Goal: Entertainment & Leisure: Consume media (video, audio)

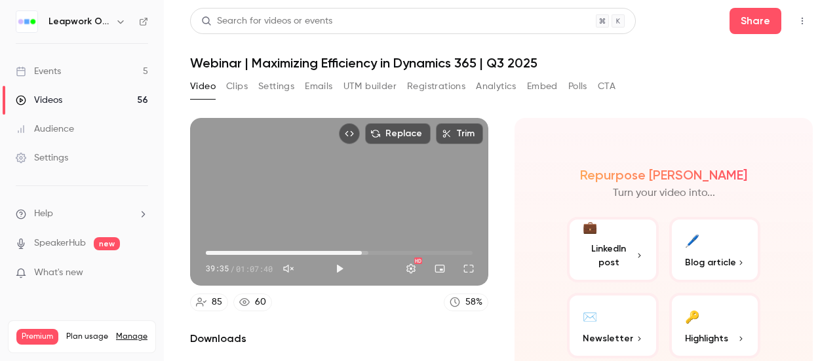
scroll to position [119, 0]
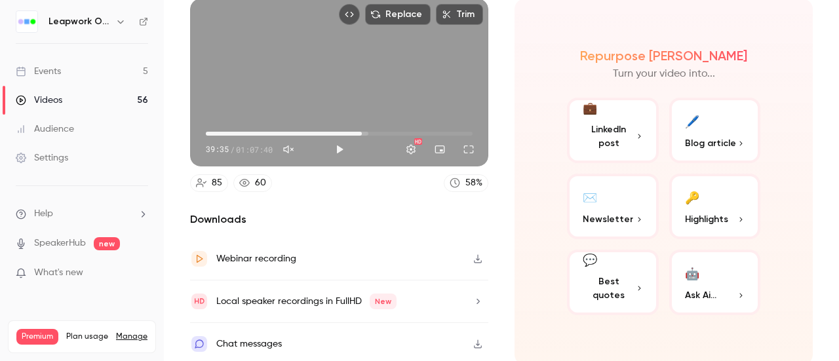
click at [45, 157] on div "Settings" at bounding box center [42, 157] width 52 height 13
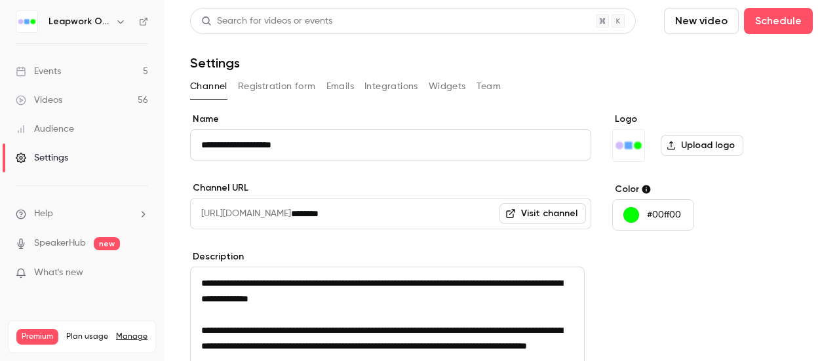
click at [76, 72] on link "Events 5" at bounding box center [82, 71] width 164 height 29
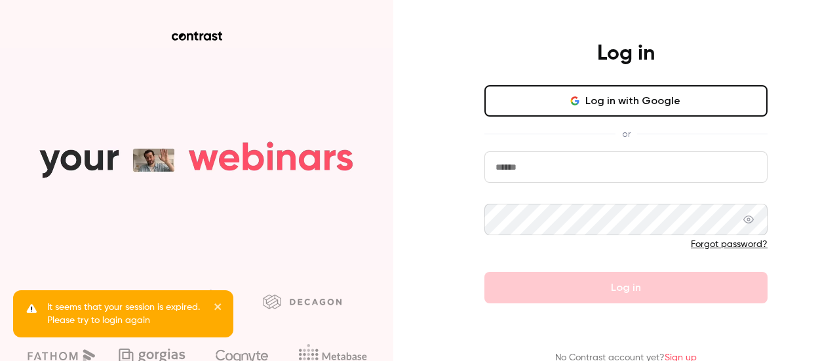
type input "**********"
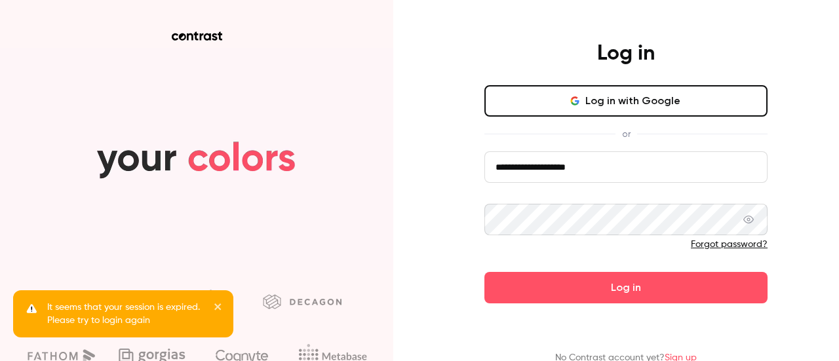
click at [747, 216] on icon at bounding box center [749, 220] width 10 height 8
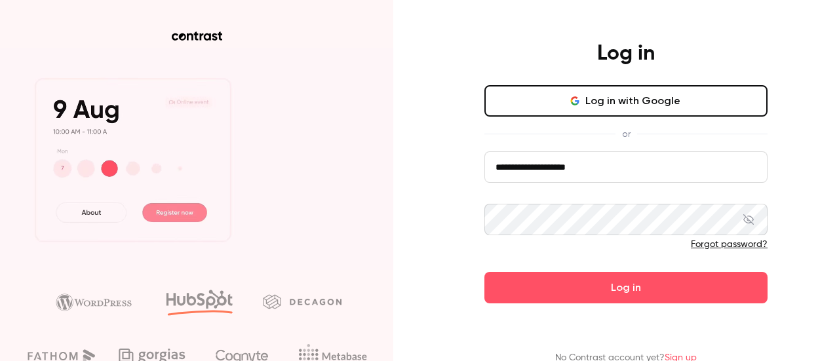
click at [747, 216] on icon at bounding box center [749, 219] width 10 height 10
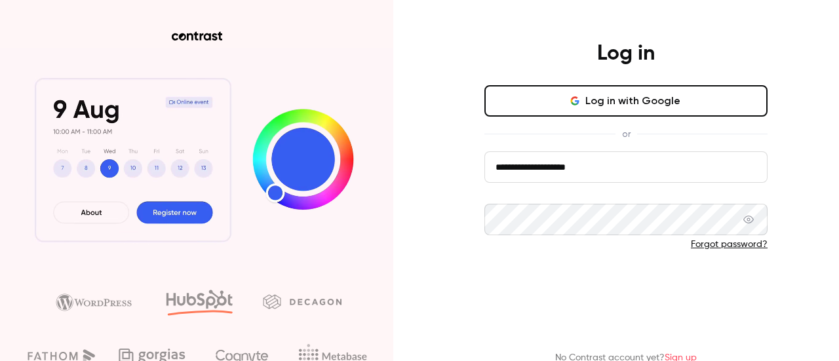
click at [610, 292] on button "Log in" at bounding box center [626, 287] width 283 height 31
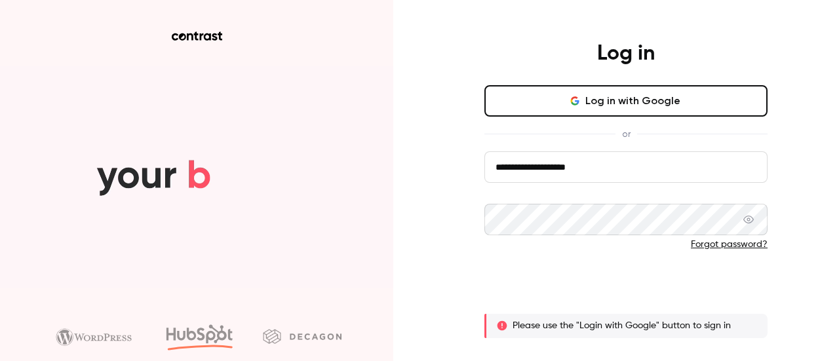
click at [612, 287] on button "Log in" at bounding box center [626, 287] width 283 height 31
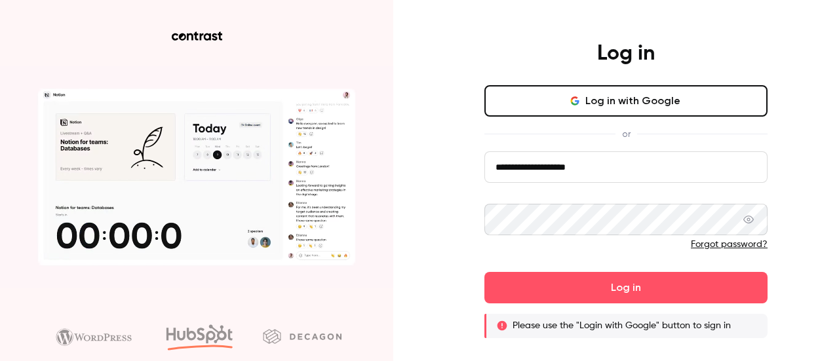
click at [485, 272] on button "Log in" at bounding box center [626, 287] width 283 height 31
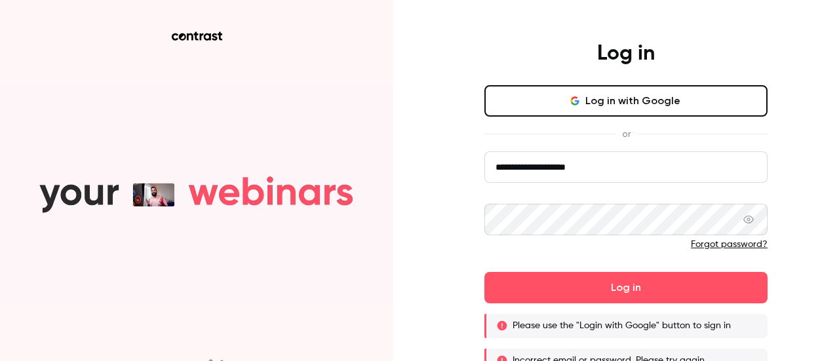
click at [818, 220] on div "**********" at bounding box center [419, 180] width 839 height 361
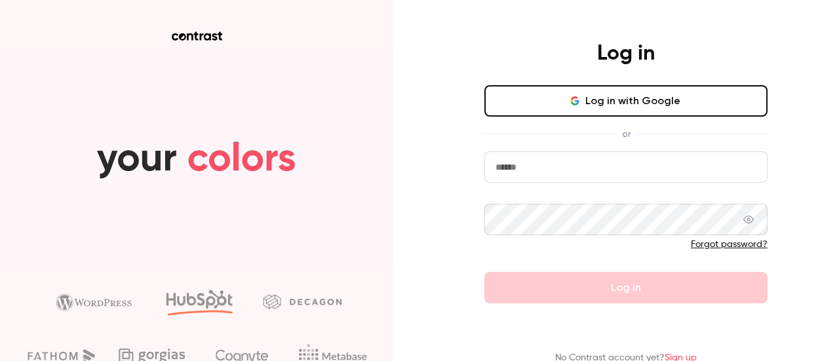
type input "**********"
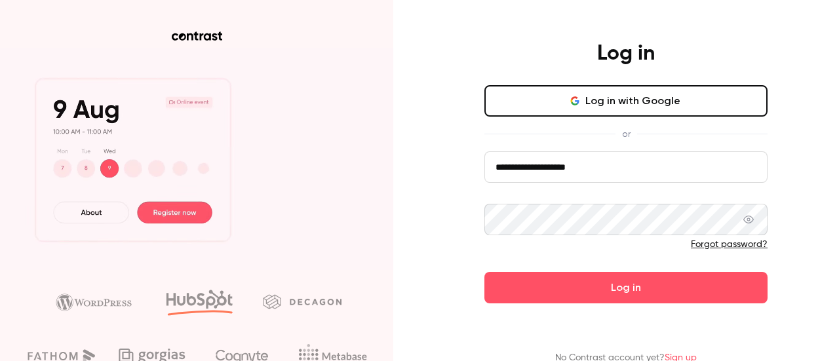
click at [746, 218] on icon at bounding box center [749, 219] width 10 height 10
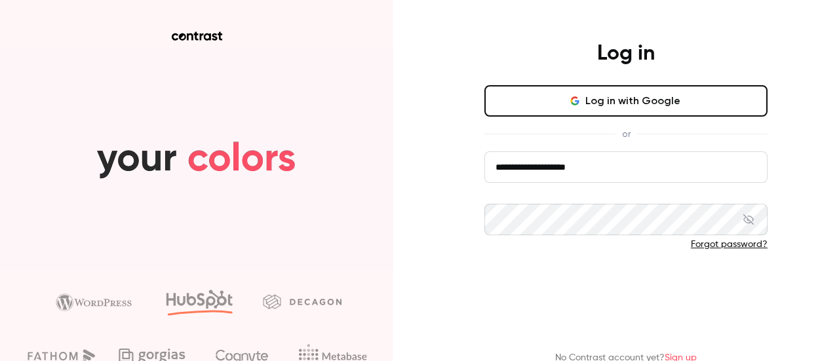
click at [610, 287] on button "Log in" at bounding box center [626, 287] width 283 height 31
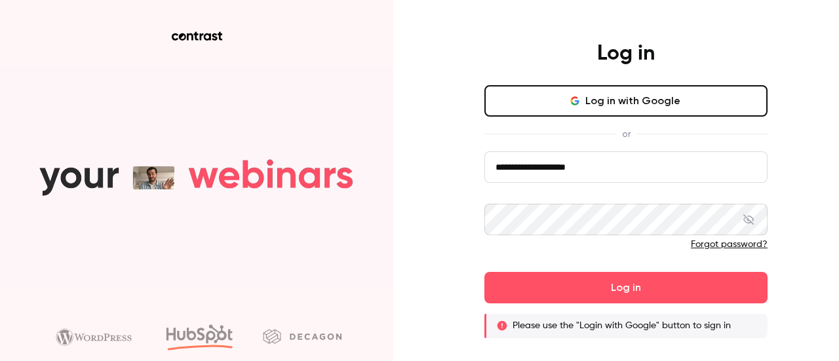
click at [608, 166] on input "**********" at bounding box center [626, 166] width 283 height 31
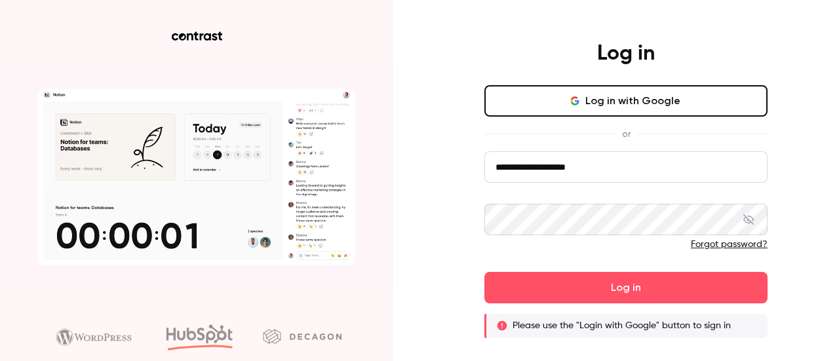
click at [816, 149] on div "**********" at bounding box center [419, 180] width 839 height 361
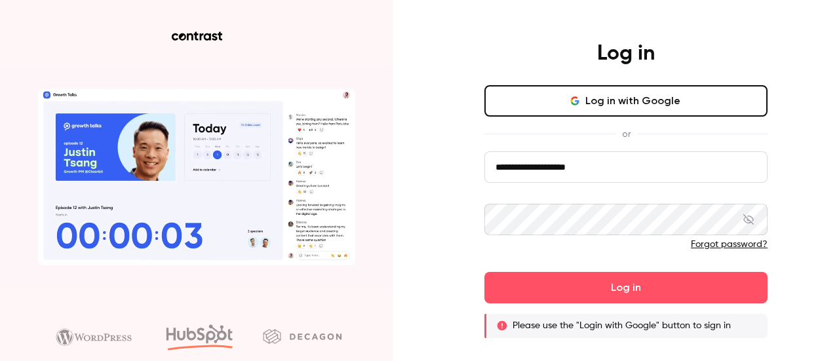
click at [717, 243] on link "Forgot password?" at bounding box center [729, 244] width 77 height 9
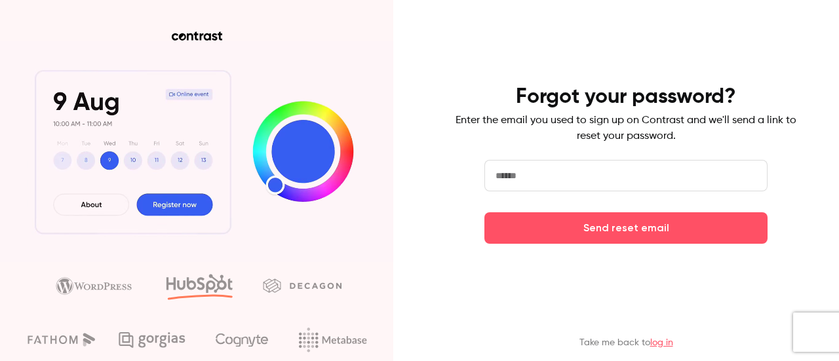
click at [557, 180] on input "email" at bounding box center [626, 175] width 283 height 31
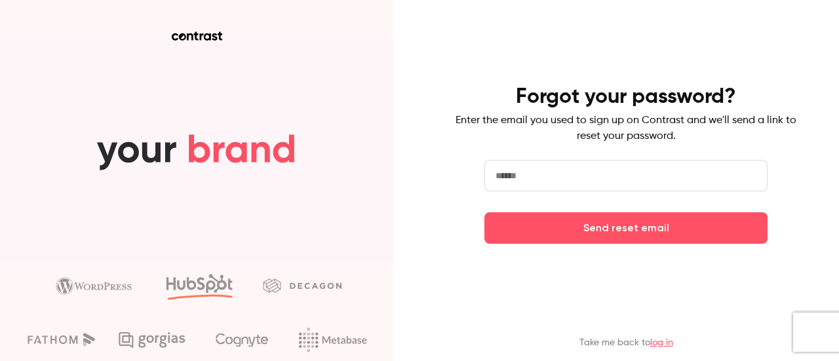
paste input "**********"
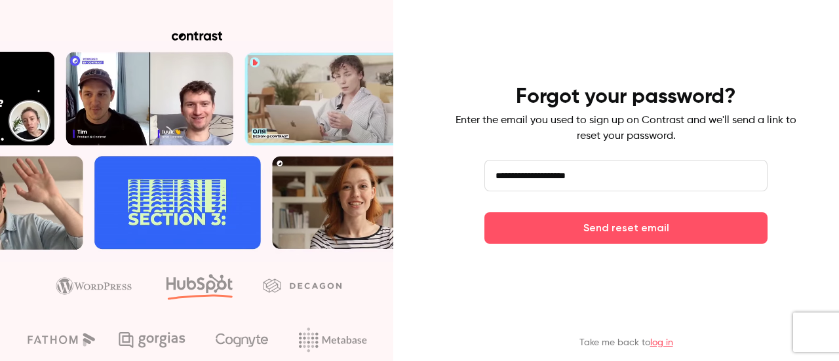
type input "**********"
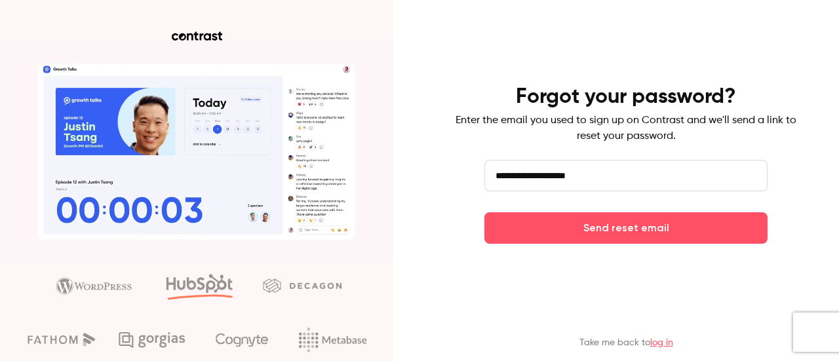
click at [805, 176] on div "**********" at bounding box center [419, 180] width 839 height 361
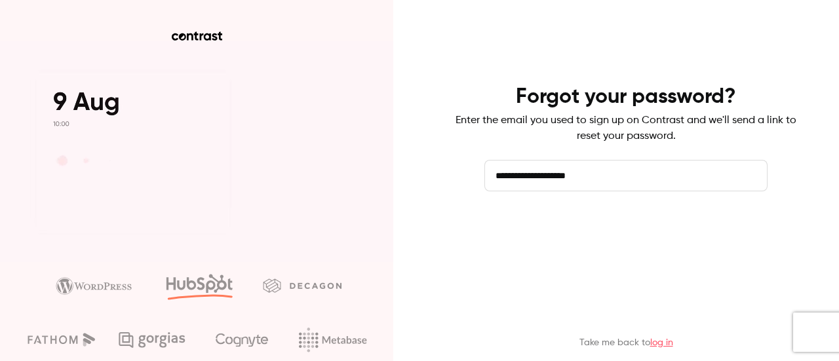
click at [696, 224] on button "Send reset email" at bounding box center [626, 227] width 283 height 31
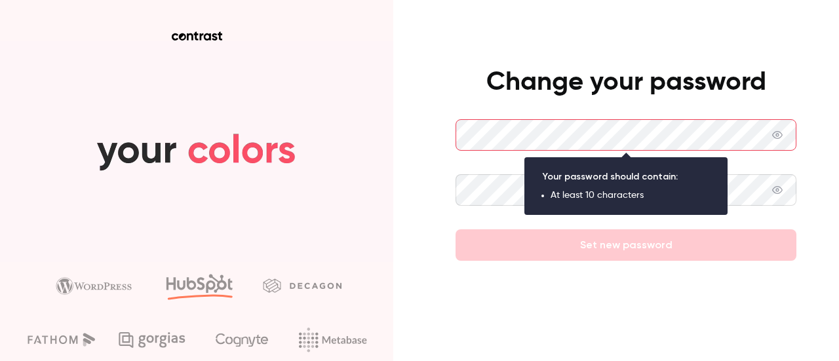
click at [803, 277] on div "Change your password Set new password" at bounding box center [419, 180] width 839 height 361
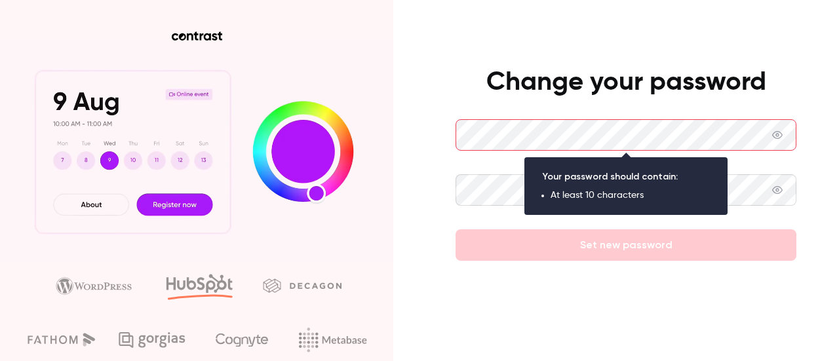
click at [778, 134] on icon at bounding box center [777, 135] width 10 height 10
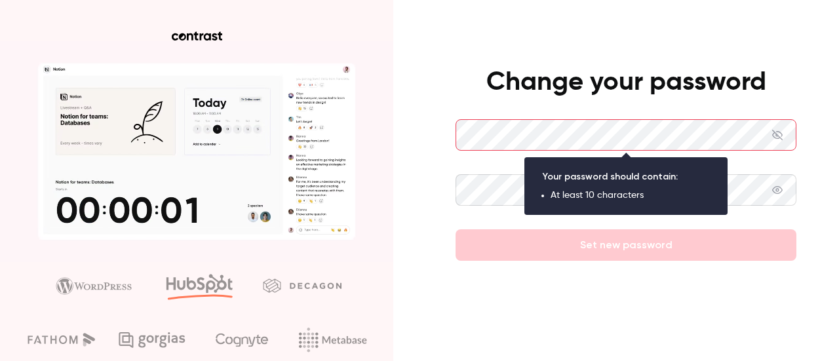
click at [778, 136] on icon at bounding box center [777, 135] width 10 height 10
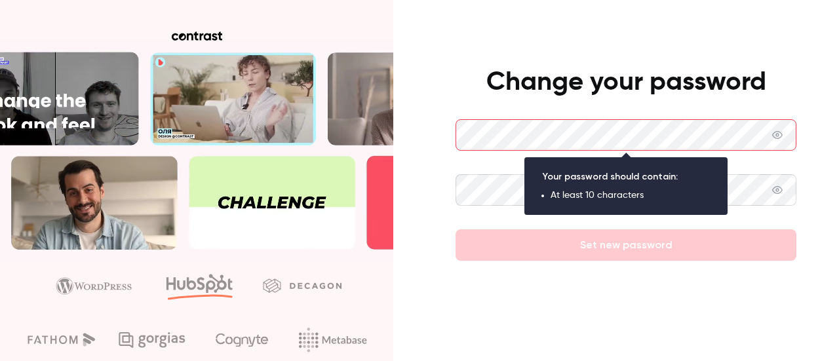
click at [776, 136] on icon at bounding box center [777, 135] width 10 height 10
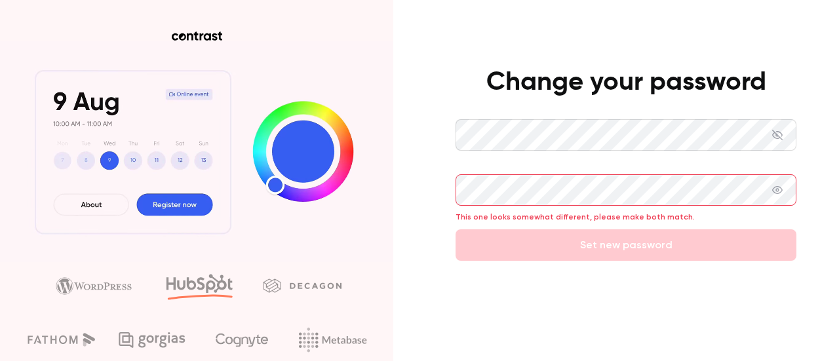
click at [813, 69] on div "Change your password This one looks somewhat different, please make both match.…" at bounding box center [419, 180] width 839 height 361
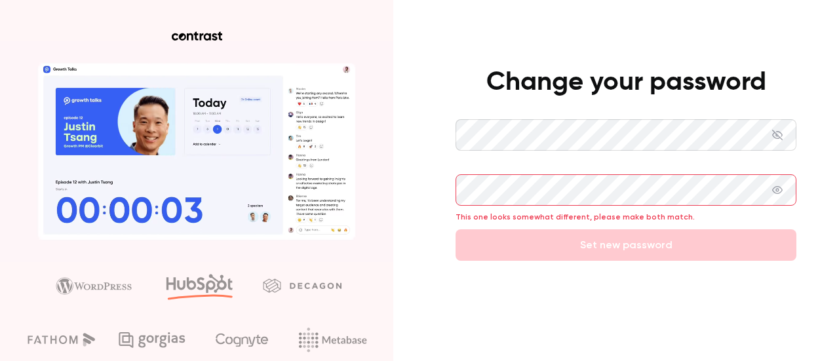
click at [774, 188] on icon at bounding box center [777, 190] width 10 height 10
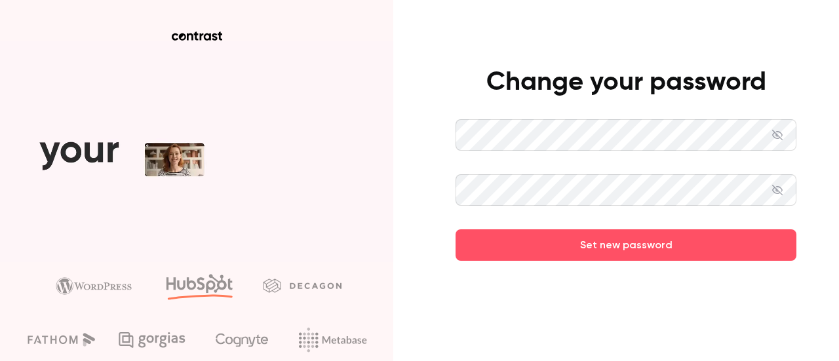
click at [814, 176] on div "Change your password Set new password" at bounding box center [419, 180] width 839 height 361
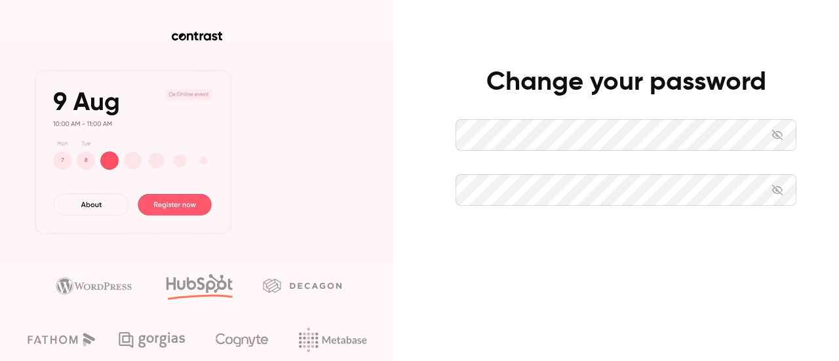
click at [669, 250] on button "Set new password" at bounding box center [626, 244] width 341 height 31
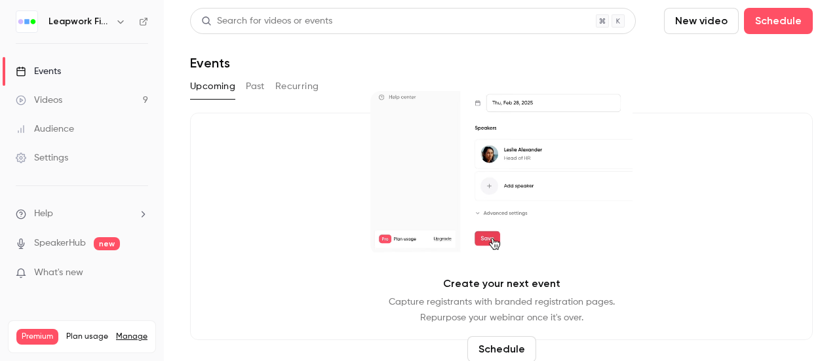
click at [74, 104] on link "Videos 9" at bounding box center [82, 100] width 164 height 29
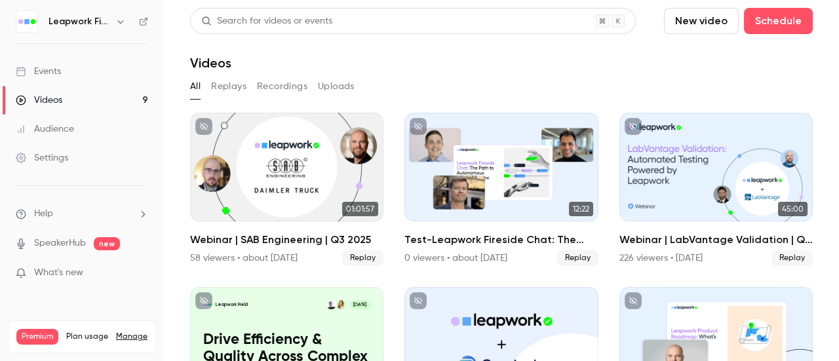
click at [226, 91] on button "Replays" at bounding box center [228, 86] width 35 height 21
click at [285, 92] on button "Recordings" at bounding box center [282, 86] width 50 height 21
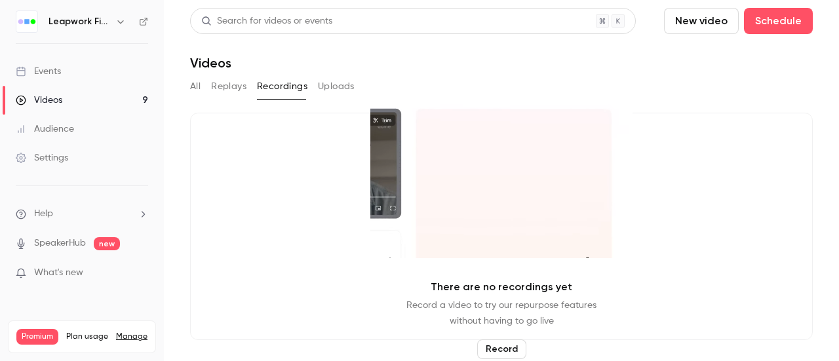
click at [341, 89] on button "Uploads" at bounding box center [336, 86] width 37 height 21
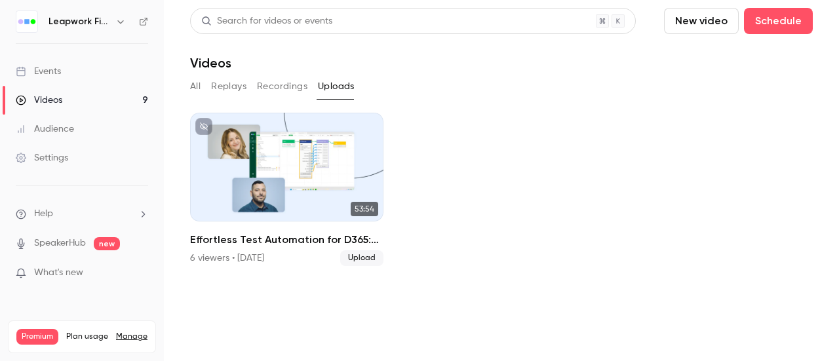
click at [300, 87] on button "Recordings" at bounding box center [282, 86] width 50 height 21
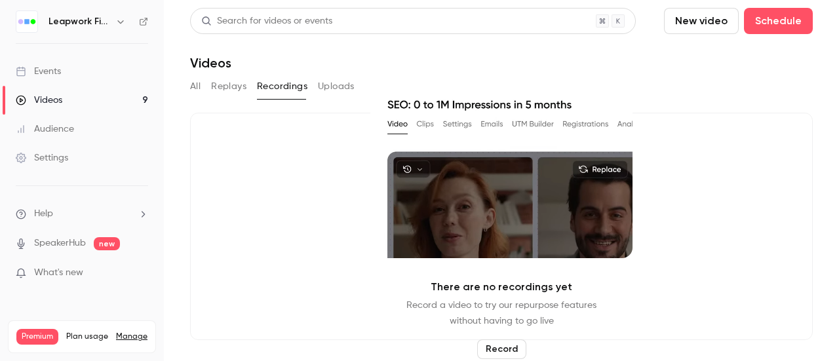
click at [226, 86] on button "Replays" at bounding box center [228, 86] width 35 height 21
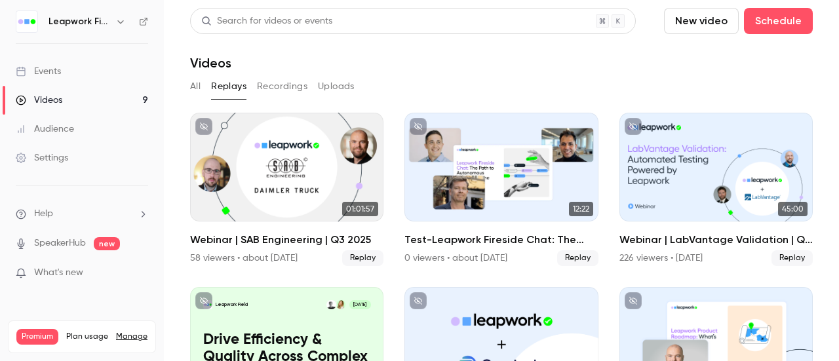
click at [283, 10] on div "Search for videos or events" at bounding box center [413, 21] width 446 height 26
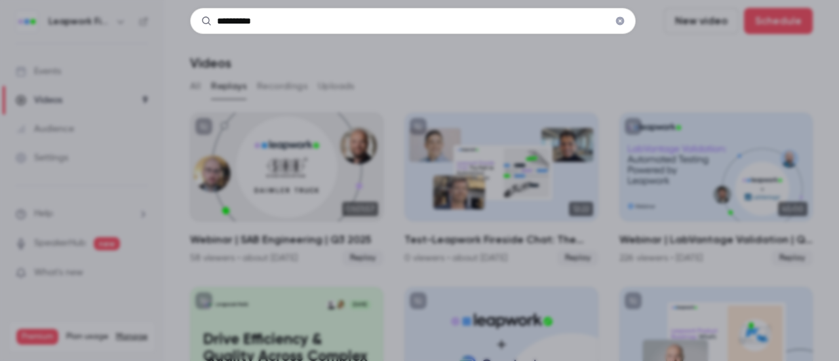
type input "**********"
click at [477, 47] on div "**********" at bounding box center [419, 180] width 839 height 361
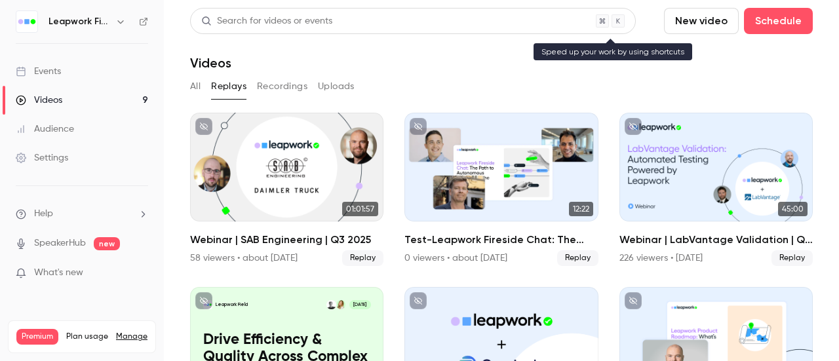
click at [431, 20] on div "Search for videos or events" at bounding box center [413, 21] width 446 height 26
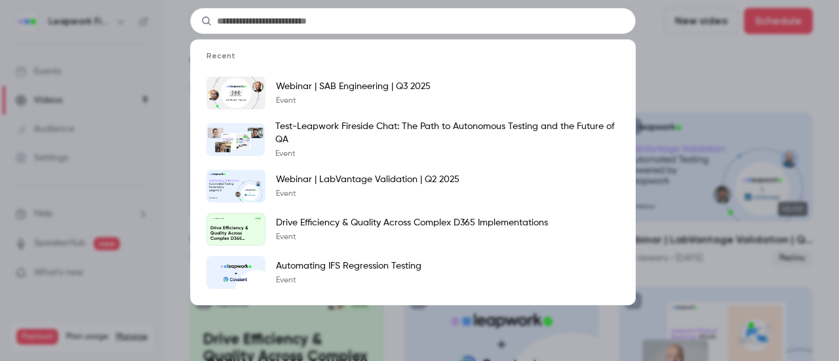
click at [716, 58] on div "Recent Webinar | SAB Engineering | Q3 2025 Event Test-Leapwork Fireside Chat: T…" at bounding box center [419, 180] width 839 height 361
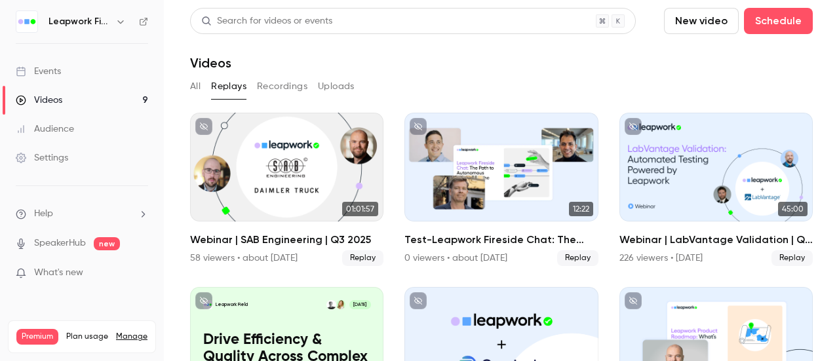
click at [117, 20] on icon "button" at bounding box center [120, 21] width 10 height 10
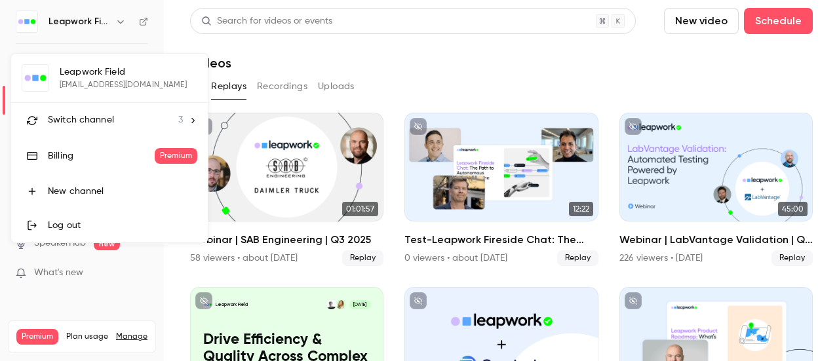
click at [122, 118] on div "Switch channel 3" at bounding box center [115, 120] width 135 height 14
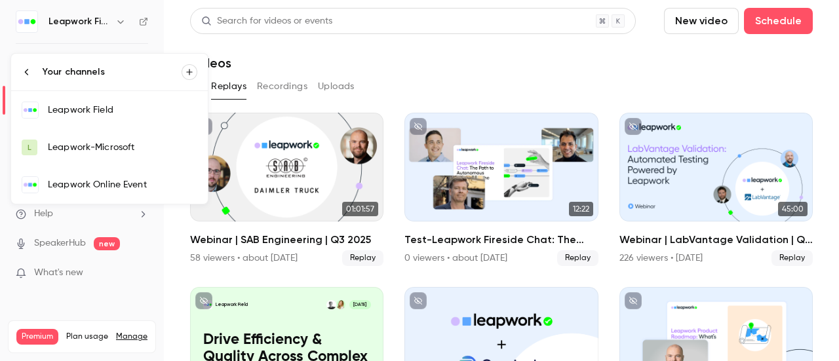
click at [116, 185] on div "Leapwork Online Event" at bounding box center [122, 184] width 149 height 13
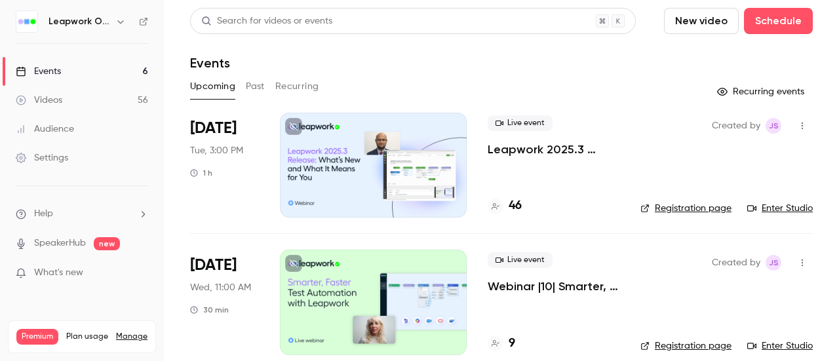
click at [72, 98] on link "Videos 56" at bounding box center [82, 100] width 164 height 29
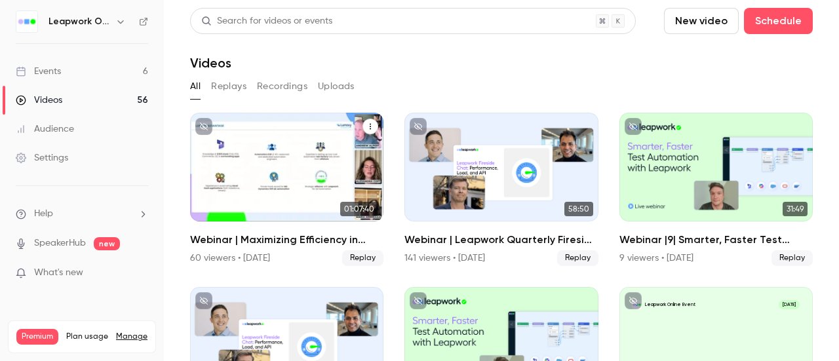
click at [269, 155] on div "Webinar | Maximizing Efficiency in Dynamics 365 | Q3 2025" at bounding box center [286, 167] width 193 height 109
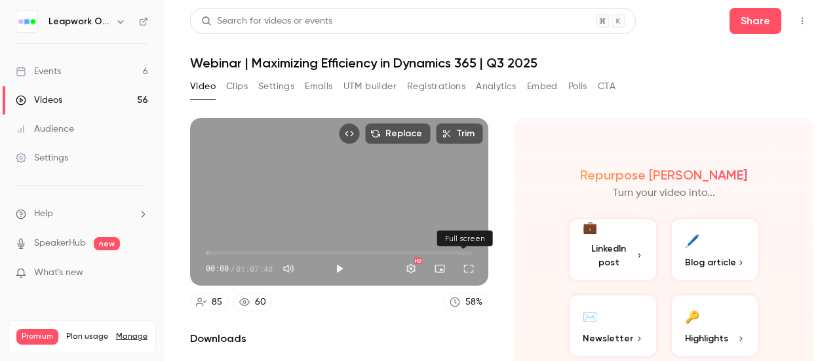
click at [462, 267] on button "Full screen" at bounding box center [469, 269] width 26 height 26
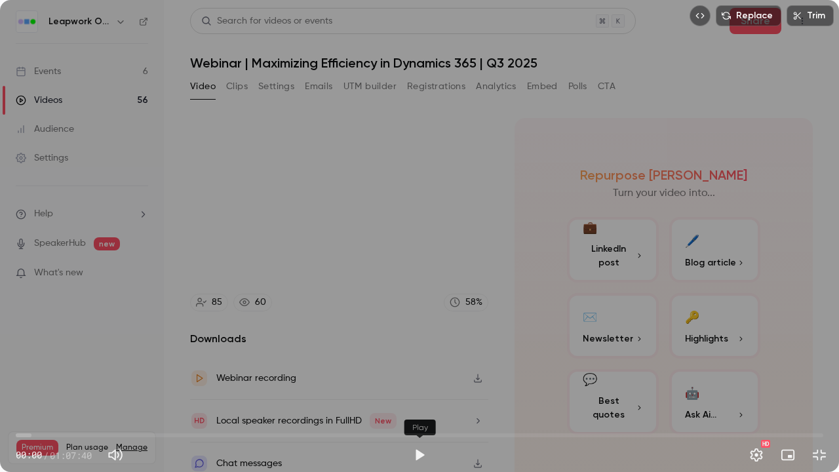
click at [414, 361] on button "Play" at bounding box center [420, 455] width 26 height 26
type input "***"
click at [116, 361] on button "Mute" at bounding box center [115, 455] width 26 height 26
type input "*"
click at [74, 361] on span "04:53" at bounding box center [420, 435] width 808 height 21
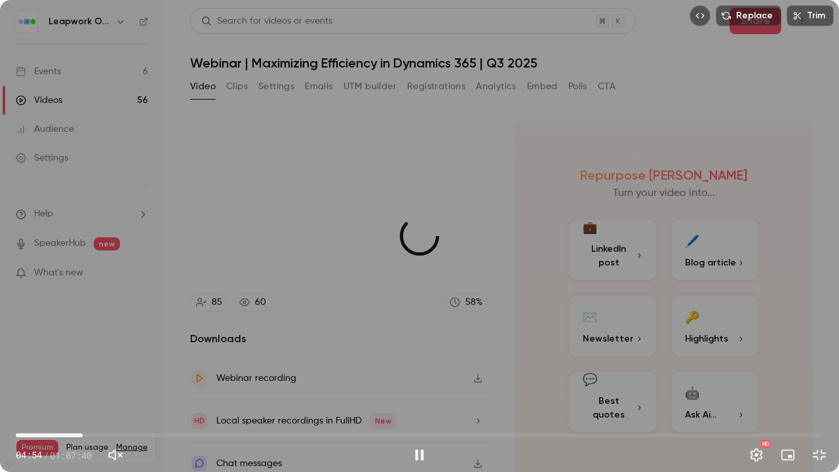
click at [83, 361] on span "05:36" at bounding box center [420, 435] width 808 height 21
click at [104, 361] on span "07:21" at bounding box center [420, 435] width 808 height 21
click at [109, 361] on span "07:38" at bounding box center [107, 435] width 4 height 4
click at [453, 260] on div "Replace Trim 08:10 08:10 / 01:07:40 HD" at bounding box center [419, 236] width 839 height 472
click at [825, 361] on button "Exit full screen" at bounding box center [819, 455] width 26 height 26
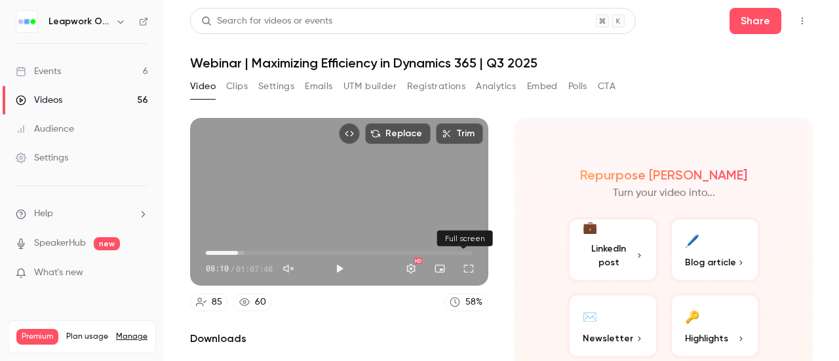
click at [467, 267] on button "Full screen" at bounding box center [469, 269] width 26 height 26
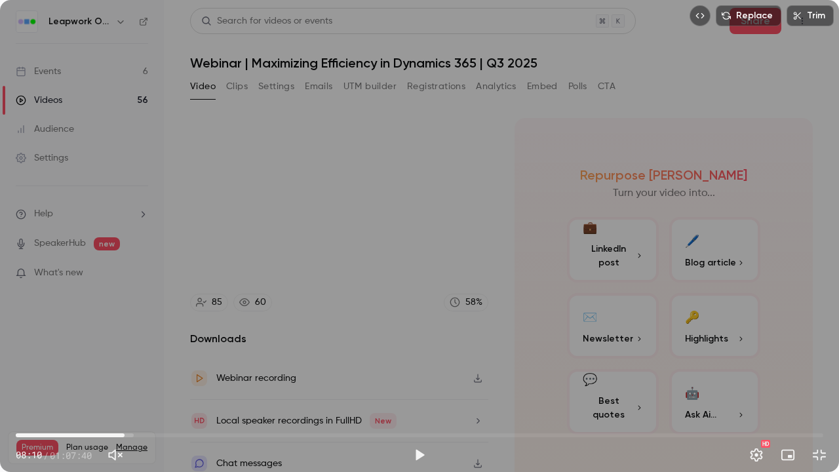
click at [125, 361] on span "09:07" at bounding box center [420, 435] width 808 height 21
click at [127, 361] on span "09:07" at bounding box center [125, 435] width 4 height 4
click at [129, 361] on span "09:30" at bounding box center [129, 435] width 4 height 4
click at [131, 361] on span "09:30" at bounding box center [129, 435] width 4 height 4
click at [134, 361] on span "09:56" at bounding box center [134, 435] width 4 height 4
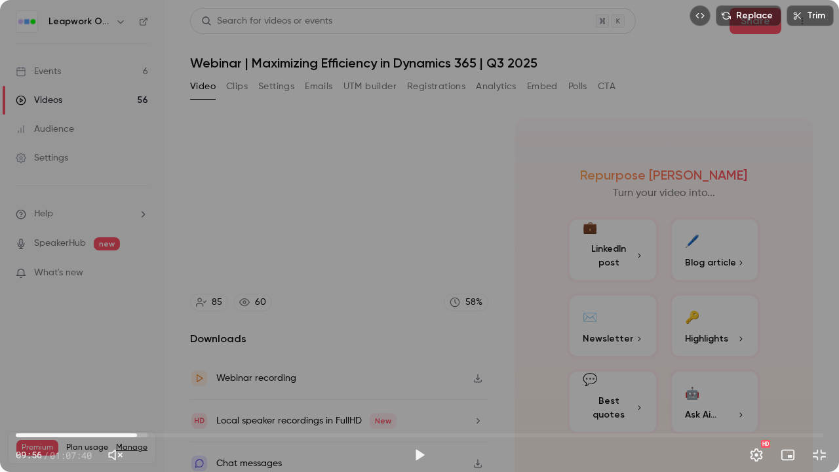
click at [137, 361] on span "10:09" at bounding box center [137, 435] width 4 height 4
click at [138, 361] on span "10:13" at bounding box center [138, 435] width 4 height 4
click at [140, 361] on span "10:13" at bounding box center [138, 435] width 4 height 4
click at [142, 361] on span "10:23" at bounding box center [140, 435] width 4 height 4
click at [140, 361] on span "10:23" at bounding box center [140, 435] width 4 height 4
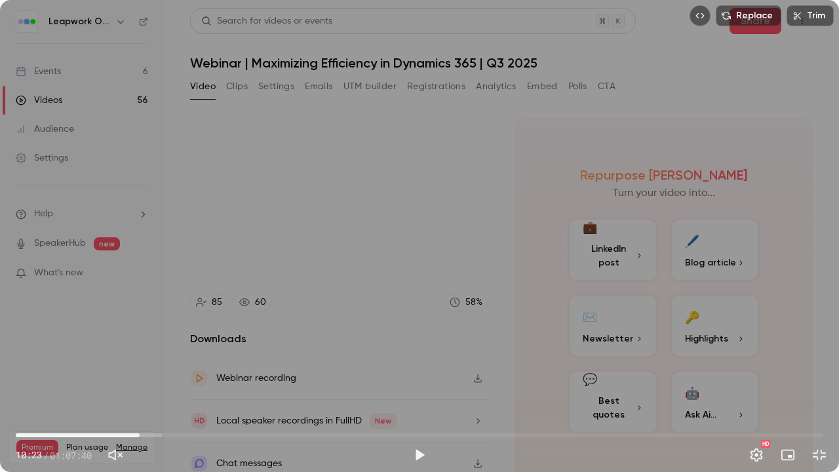
click at [211, 316] on div "Replace Trim 10:23 10:23 / 01:07:40 HD" at bounding box center [419, 236] width 839 height 472
click at [820, 361] on button "Exit full screen" at bounding box center [819, 455] width 26 height 26
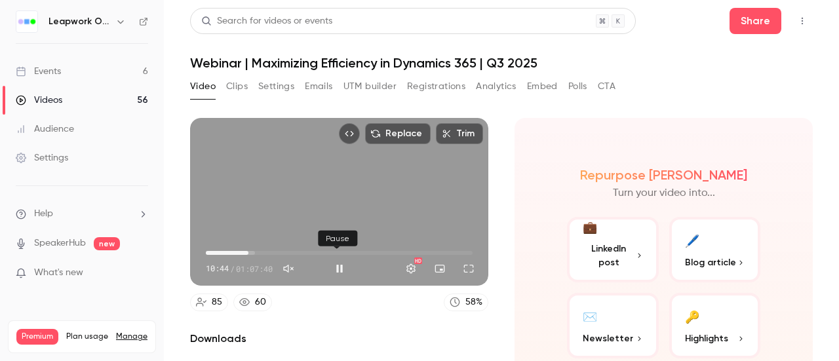
click at [344, 265] on button "Pause" at bounding box center [340, 269] width 26 height 26
click at [466, 266] on button "Full screen" at bounding box center [469, 269] width 26 height 26
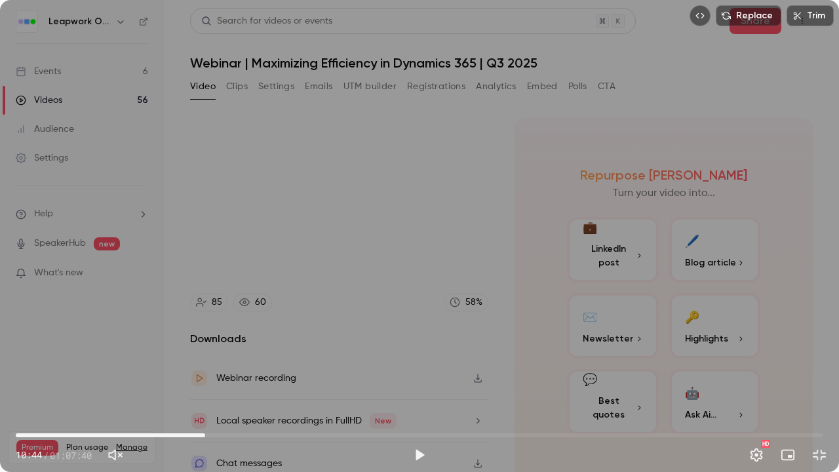
click at [205, 361] on span "15:52" at bounding box center [420, 435] width 808 height 21
click at [207, 361] on span "15:52" at bounding box center [205, 435] width 4 height 4
click at [209, 361] on span "16:02" at bounding box center [207, 435] width 4 height 4
click at [212, 361] on span "16:15" at bounding box center [210, 435] width 4 height 4
click at [214, 361] on span "16:35" at bounding box center [214, 435] width 4 height 4
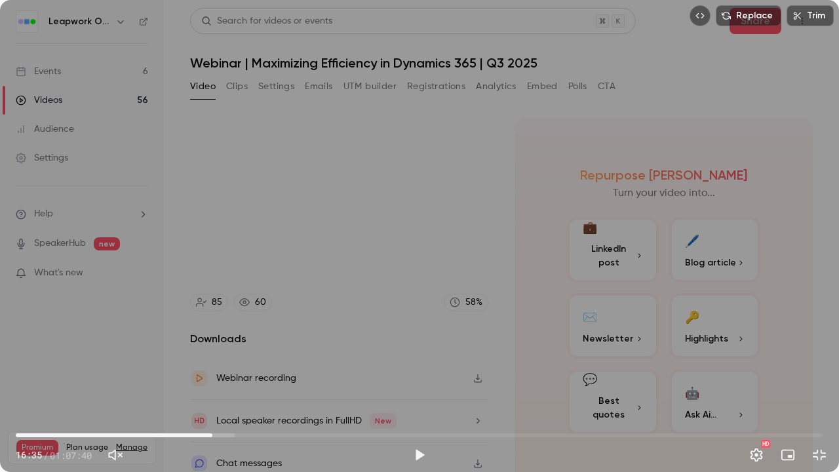
click at [212, 361] on span "16:28" at bounding box center [212, 435] width 4 height 4
click at [456, 249] on div "Replace Trim 16:28 16:28 / 01:07:40 HD" at bounding box center [419, 236] width 839 height 472
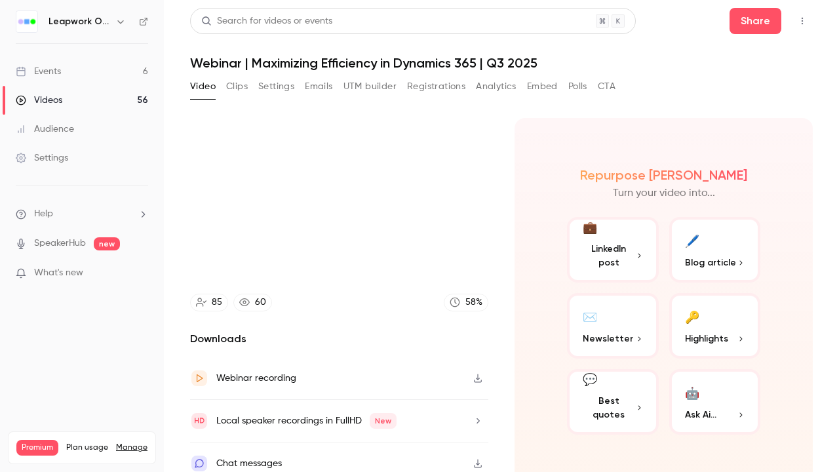
click at [462, 298] on video at bounding box center [419, 236] width 839 height 472
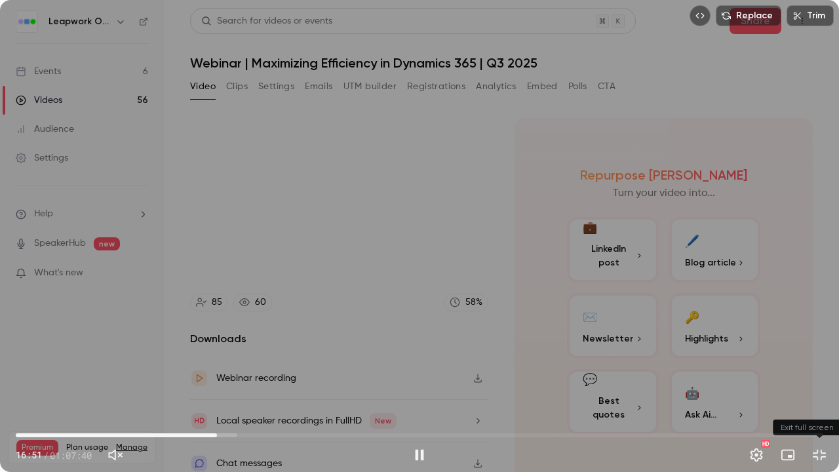
click at [823, 361] on button "Exit full screen" at bounding box center [819, 455] width 26 height 26
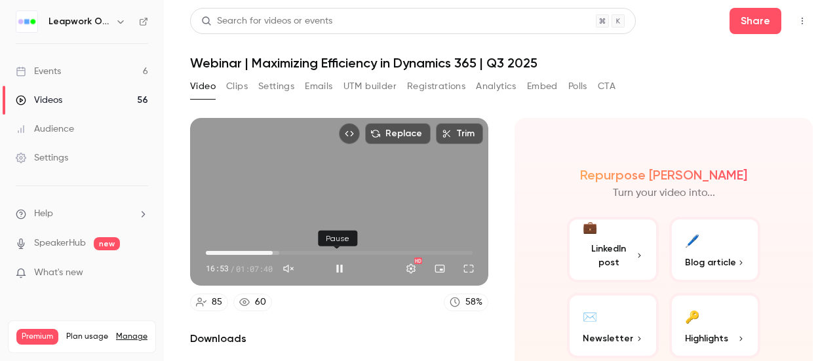
click at [338, 266] on button "Pause" at bounding box center [340, 269] width 26 height 26
click at [463, 266] on button "Full screen" at bounding box center [469, 269] width 26 height 26
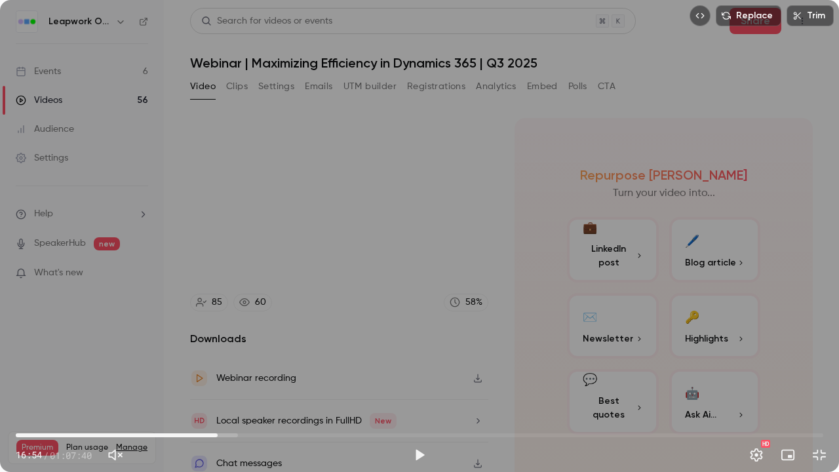
click at [391, 300] on div "Replace Trim 16:54 16:54 / 01:07:40 HD" at bounding box center [419, 236] width 839 height 472
click at [244, 361] on span "16:58" at bounding box center [420, 435] width 808 height 21
click at [258, 361] on span "20:19" at bounding box center [420, 435] width 808 height 21
click at [266, 361] on span "20:59" at bounding box center [420, 435] width 808 height 21
click at [282, 361] on span "20:59" at bounding box center [420, 435] width 808 height 21
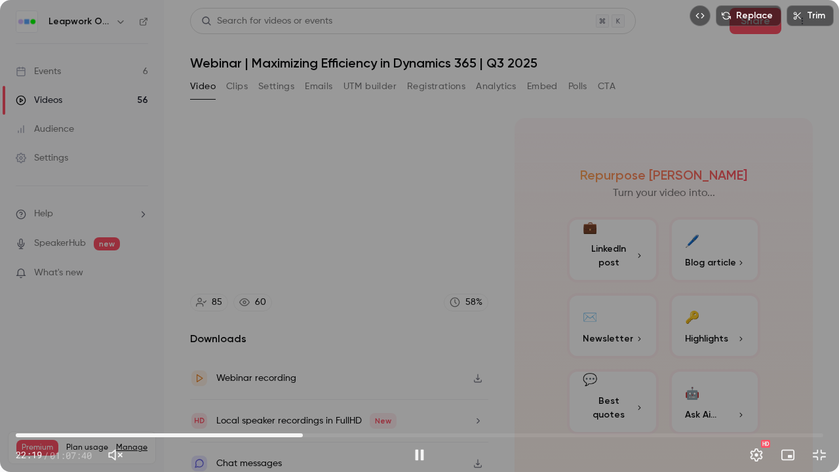
click at [303, 361] on span "24:03" at bounding box center [420, 435] width 808 height 21
click at [306, 361] on span "24:16" at bounding box center [306, 435] width 4 height 4
click at [304, 361] on span "24:10" at bounding box center [304, 435] width 4 height 4
click at [825, 361] on button "Exit full screen" at bounding box center [819, 455] width 26 height 26
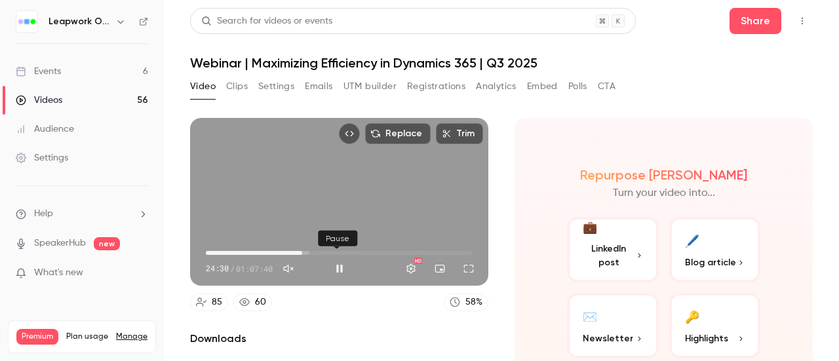
click at [336, 264] on button "Pause" at bounding box center [340, 269] width 26 height 26
type input "****"
click at [462, 267] on button "Full screen" at bounding box center [469, 269] width 26 height 26
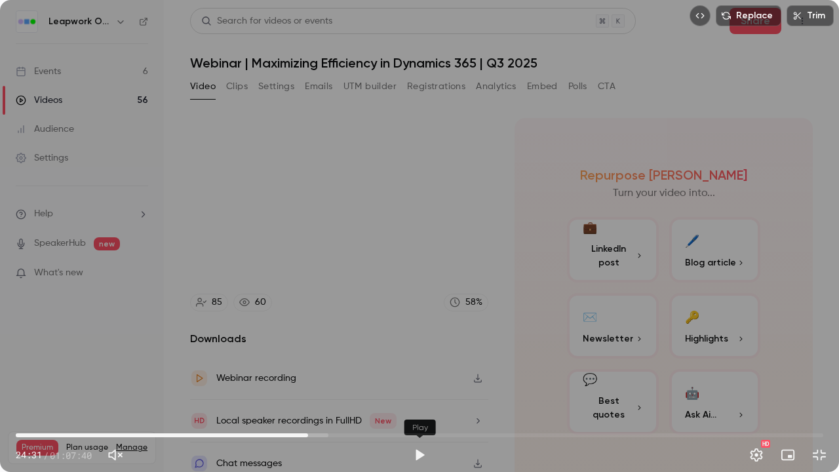
click at [424, 361] on button "Play" at bounding box center [420, 455] width 26 height 26
click at [821, 361] on button "Exit full screen" at bounding box center [819, 455] width 26 height 26
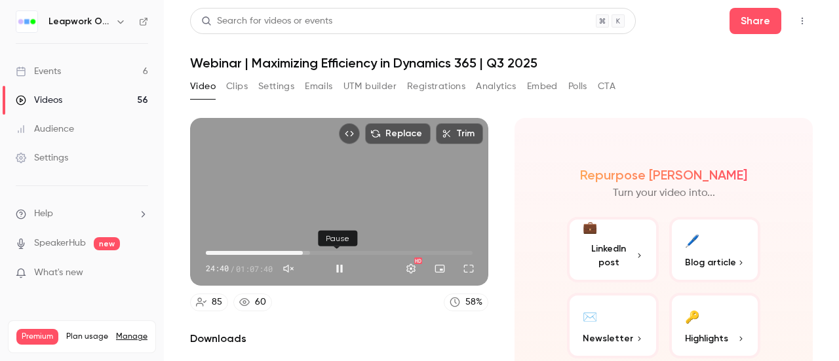
click at [336, 264] on button "Pause" at bounding box center [340, 269] width 26 height 26
type input "******"
